Goal: Use online tool/utility

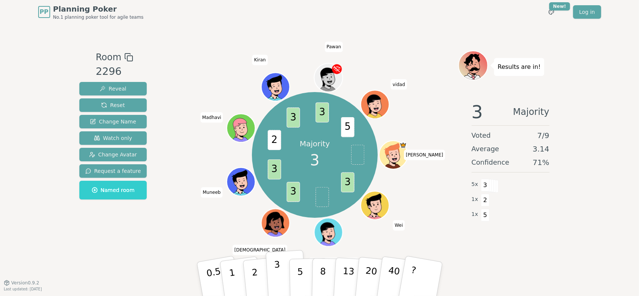
click at [280, 278] on button "3" at bounding box center [285, 279] width 41 height 58
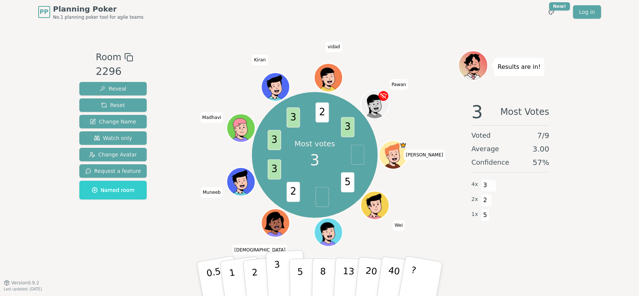
click at [277, 278] on p "3" at bounding box center [278, 279] width 8 height 41
